Goal: Task Accomplishment & Management: Use online tool/utility

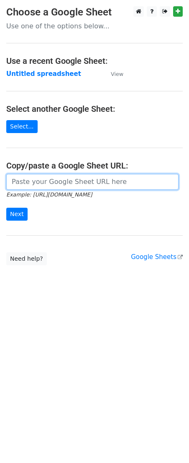
click at [50, 180] on input "url" at bounding box center [92, 182] width 172 height 16
paste input "[URL][DOMAIN_NAME]"
drag, startPoint x: 25, startPoint y: 183, endPoint x: -64, endPoint y: 178, distance: 89.0
click at [0, 178] on html "Choose a Google Sheet Use one of the options below... Use a recent Google Sheet…" at bounding box center [94, 231] width 189 height 463
type input "[URL][DOMAIN_NAME]"
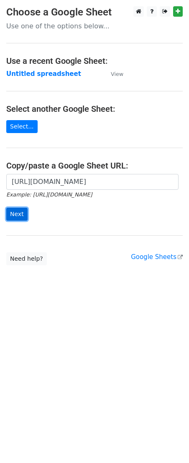
click at [17, 217] on input "Next" at bounding box center [16, 214] width 21 height 13
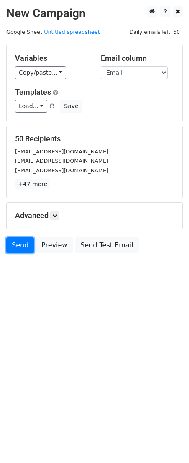
click at [22, 247] on link "Send" at bounding box center [20, 245] width 28 height 16
